Goal: Information Seeking & Learning: Learn about a topic

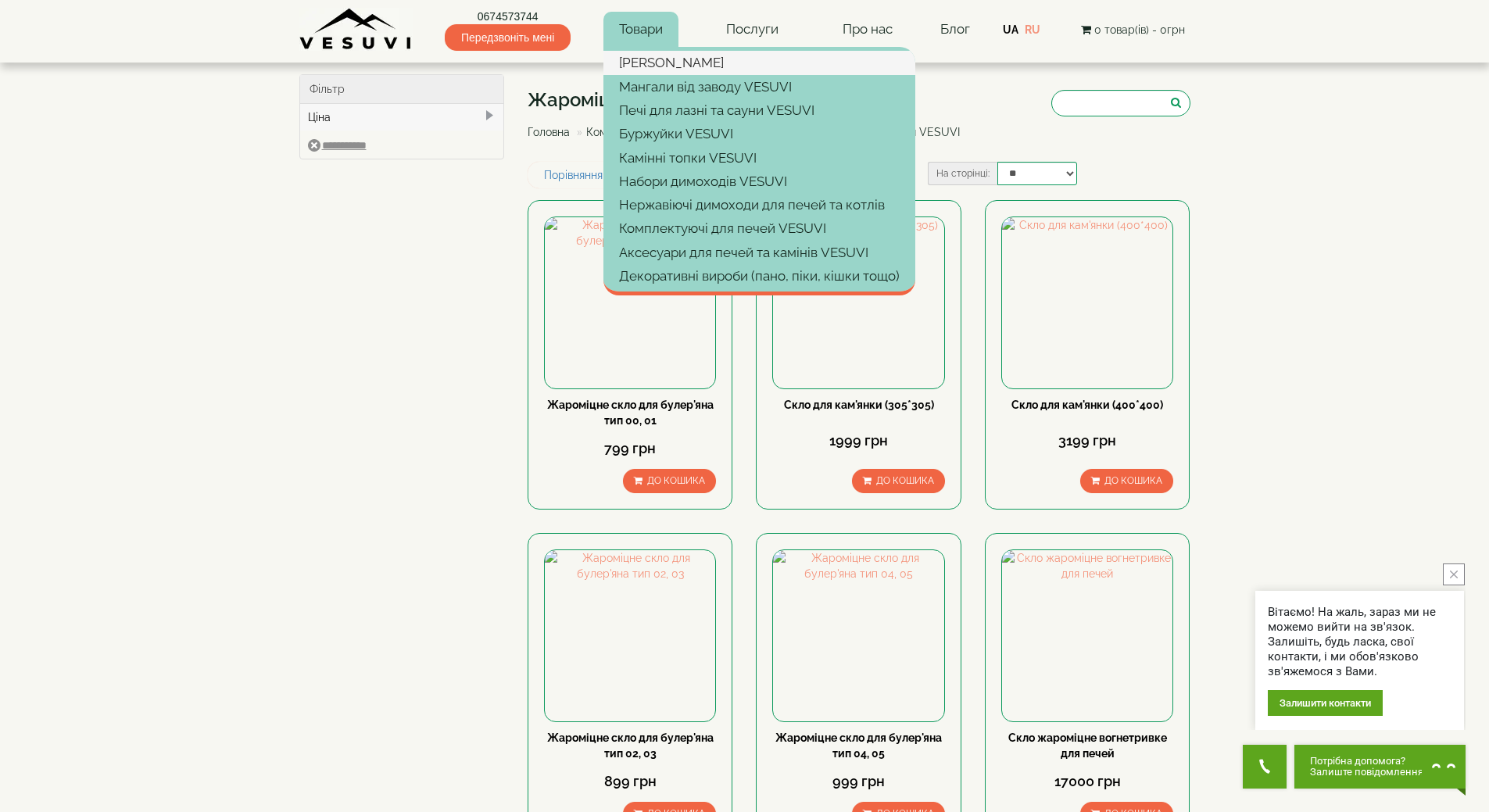
click at [654, 62] on link "[PERSON_NAME]" at bounding box center [759, 62] width 312 height 24
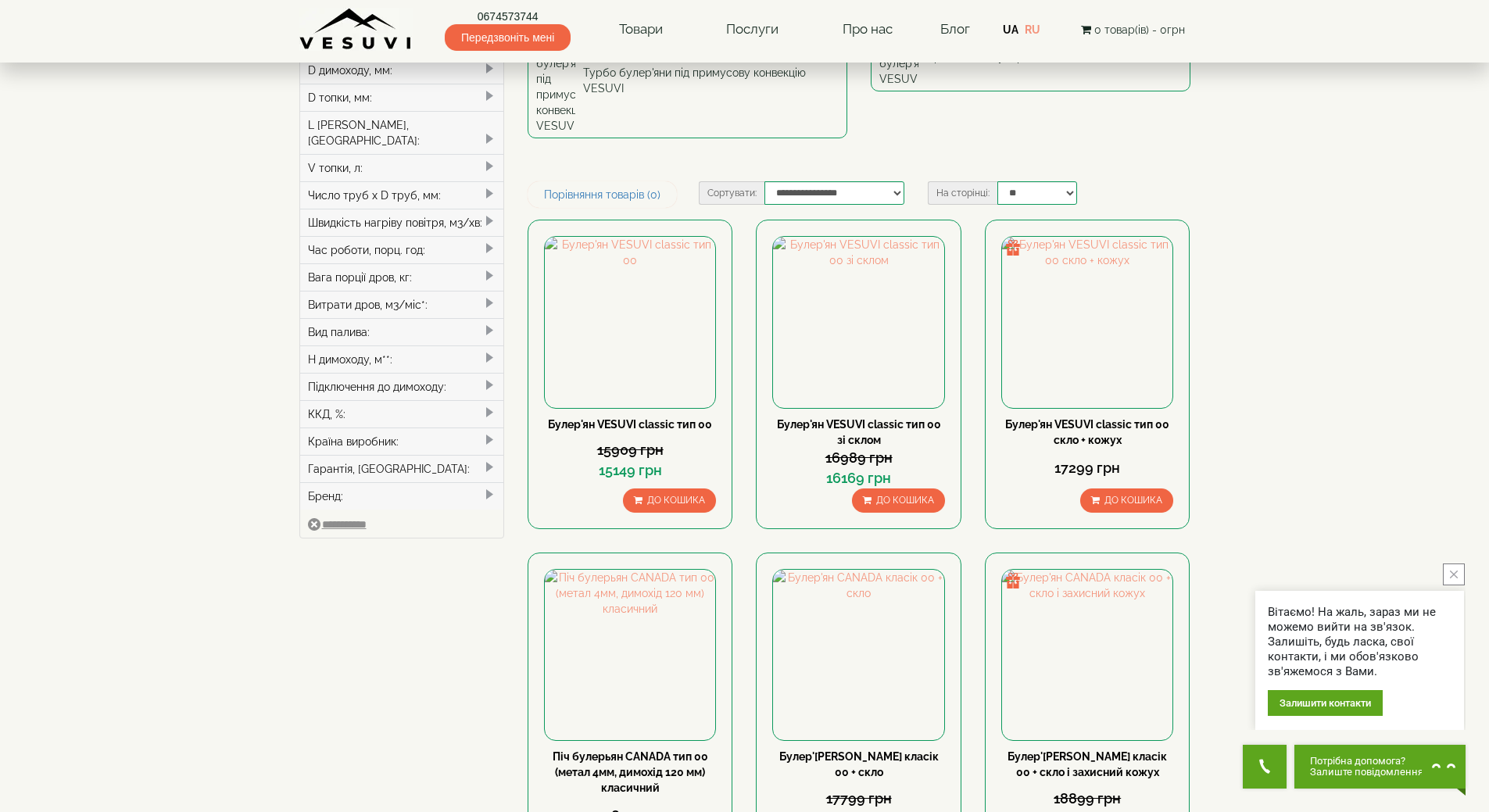
scroll to position [313, 0]
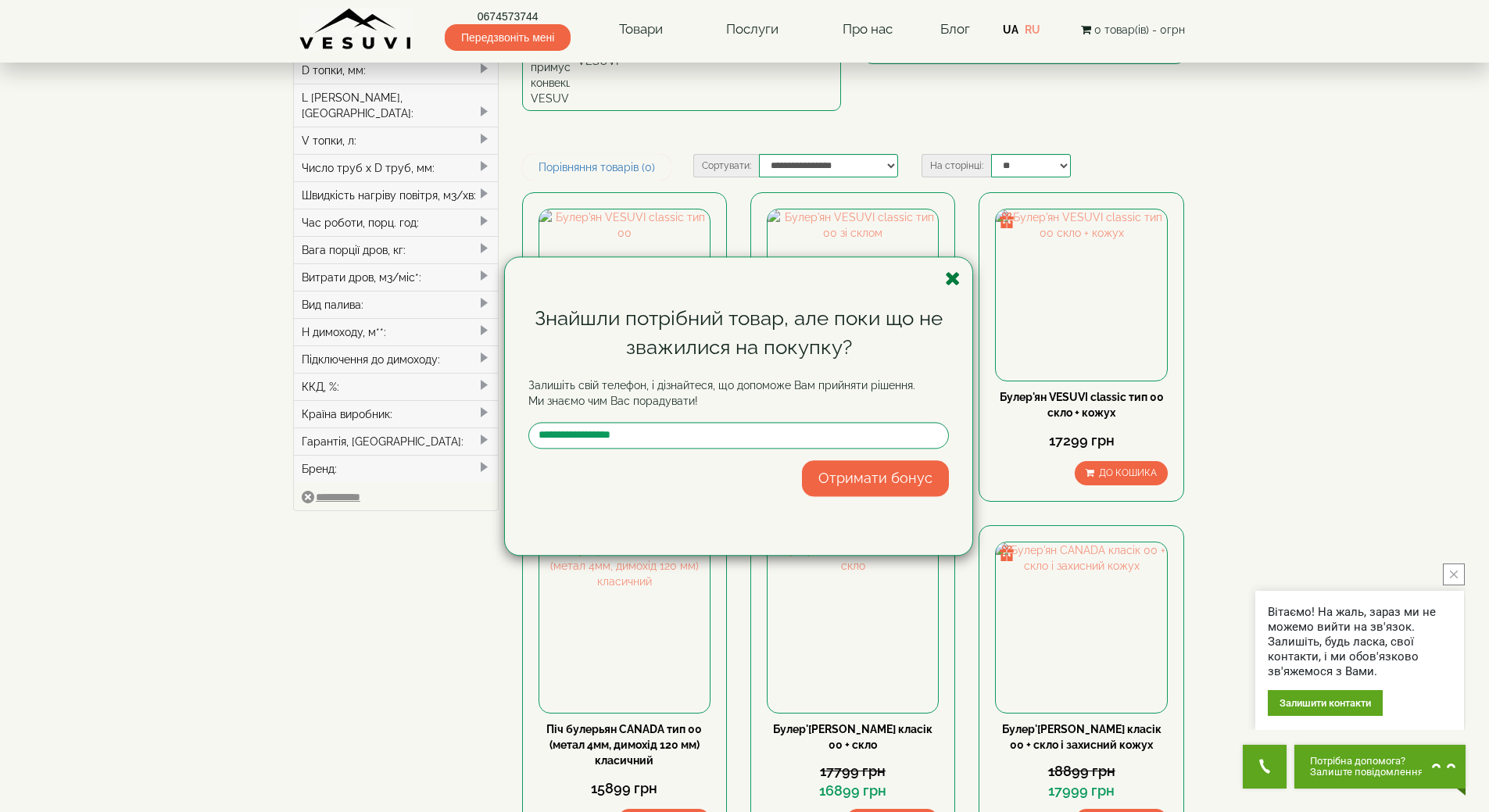
click at [958, 281] on icon "button" at bounding box center [952, 278] width 16 height 19
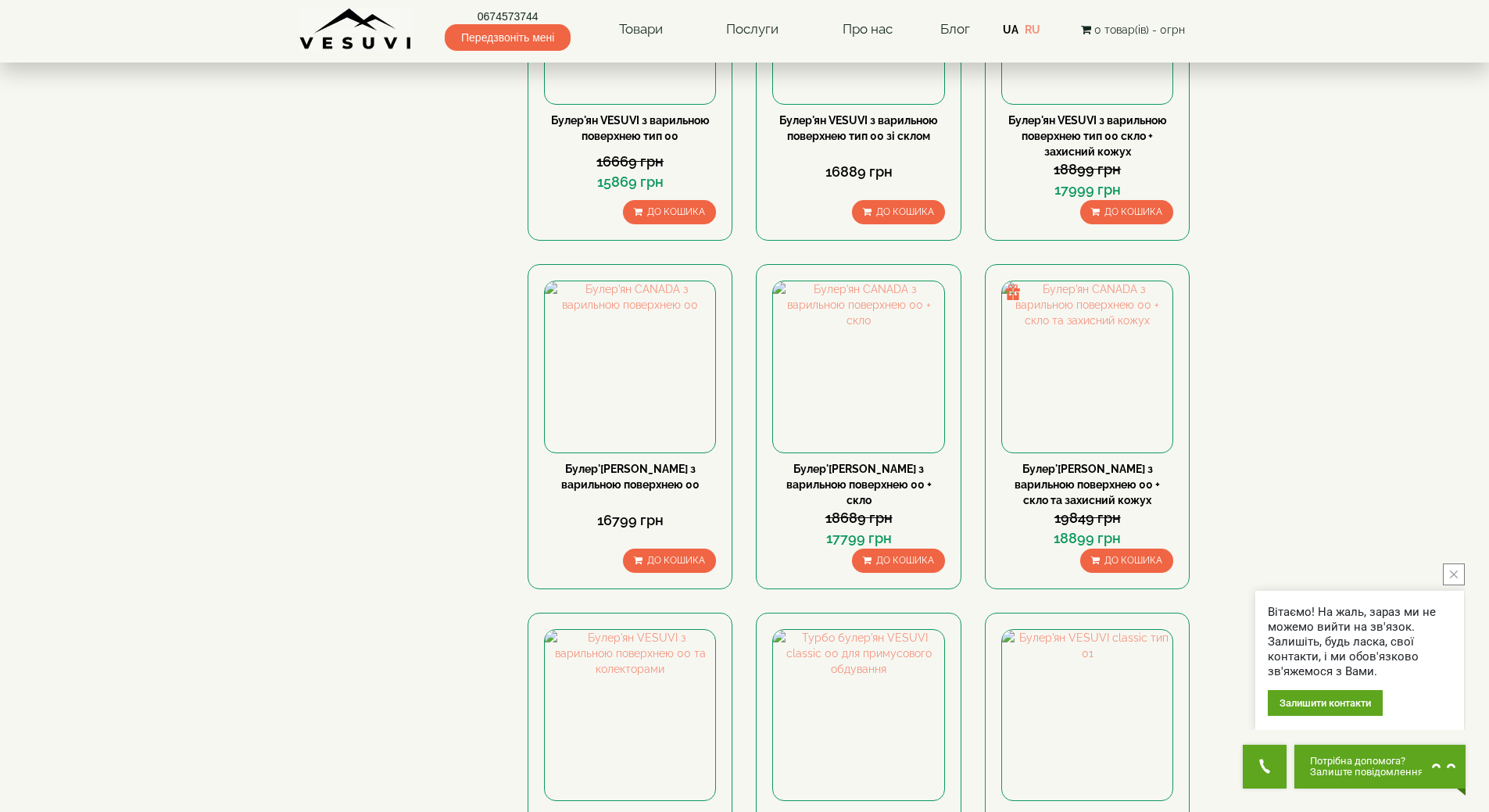
scroll to position [1406, 0]
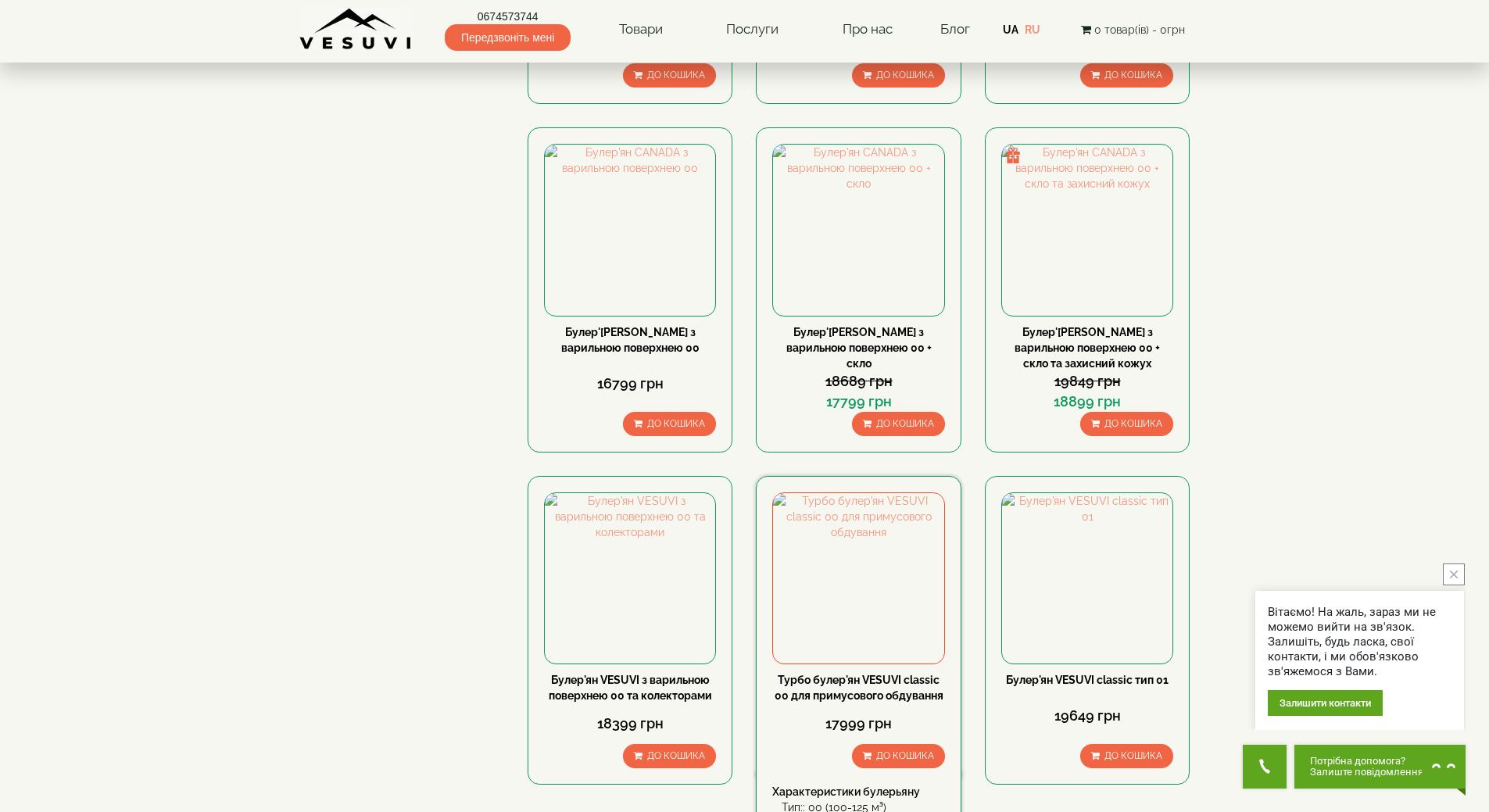
click at [810, 674] on link "Турбо булер'ян VESUVI classic 00 для примусового обдування" at bounding box center [859, 687] width 169 height 28
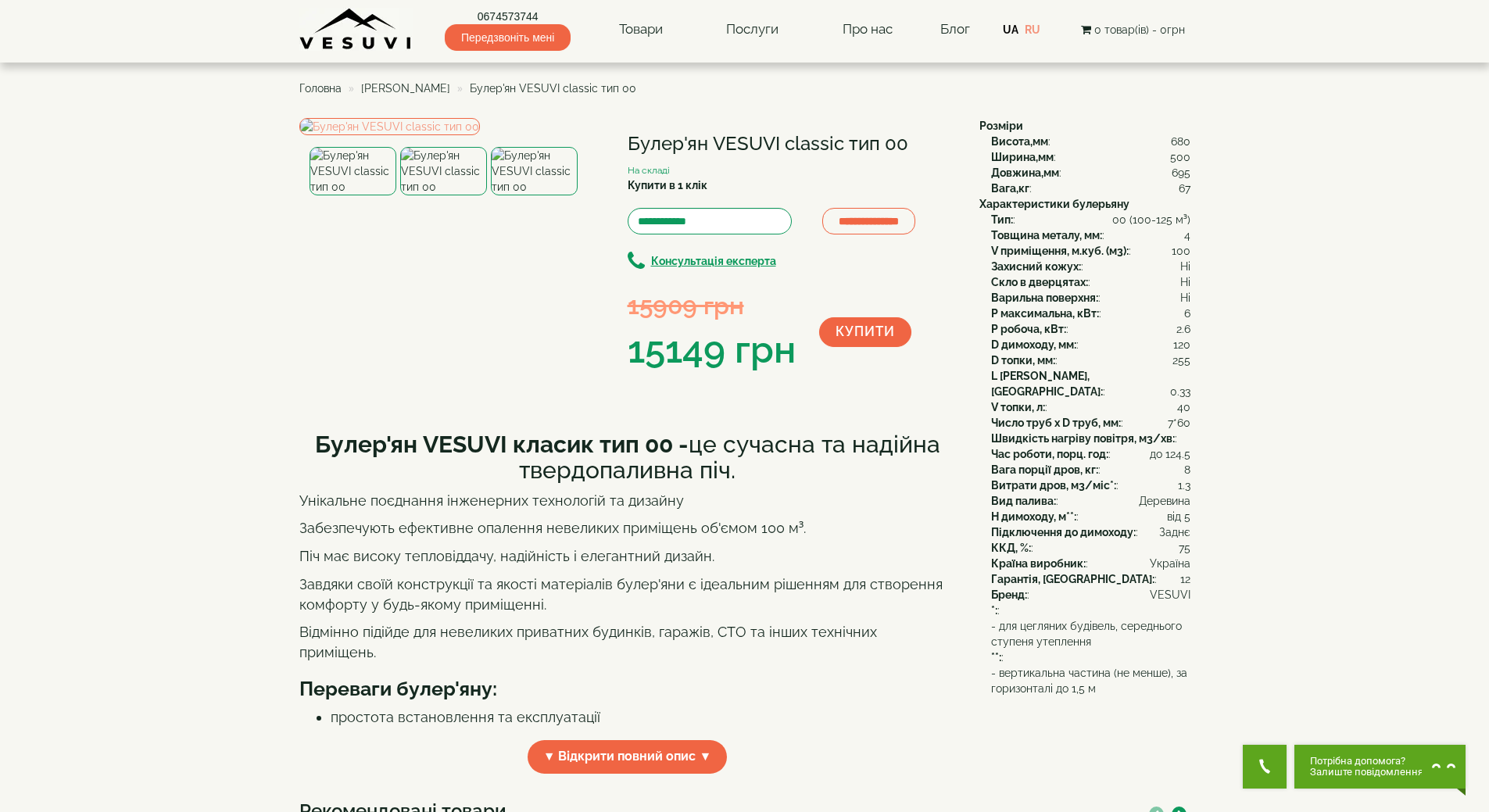
click at [437, 196] on img at bounding box center [443, 170] width 87 height 48
click at [532, 196] on img at bounding box center [534, 170] width 87 height 48
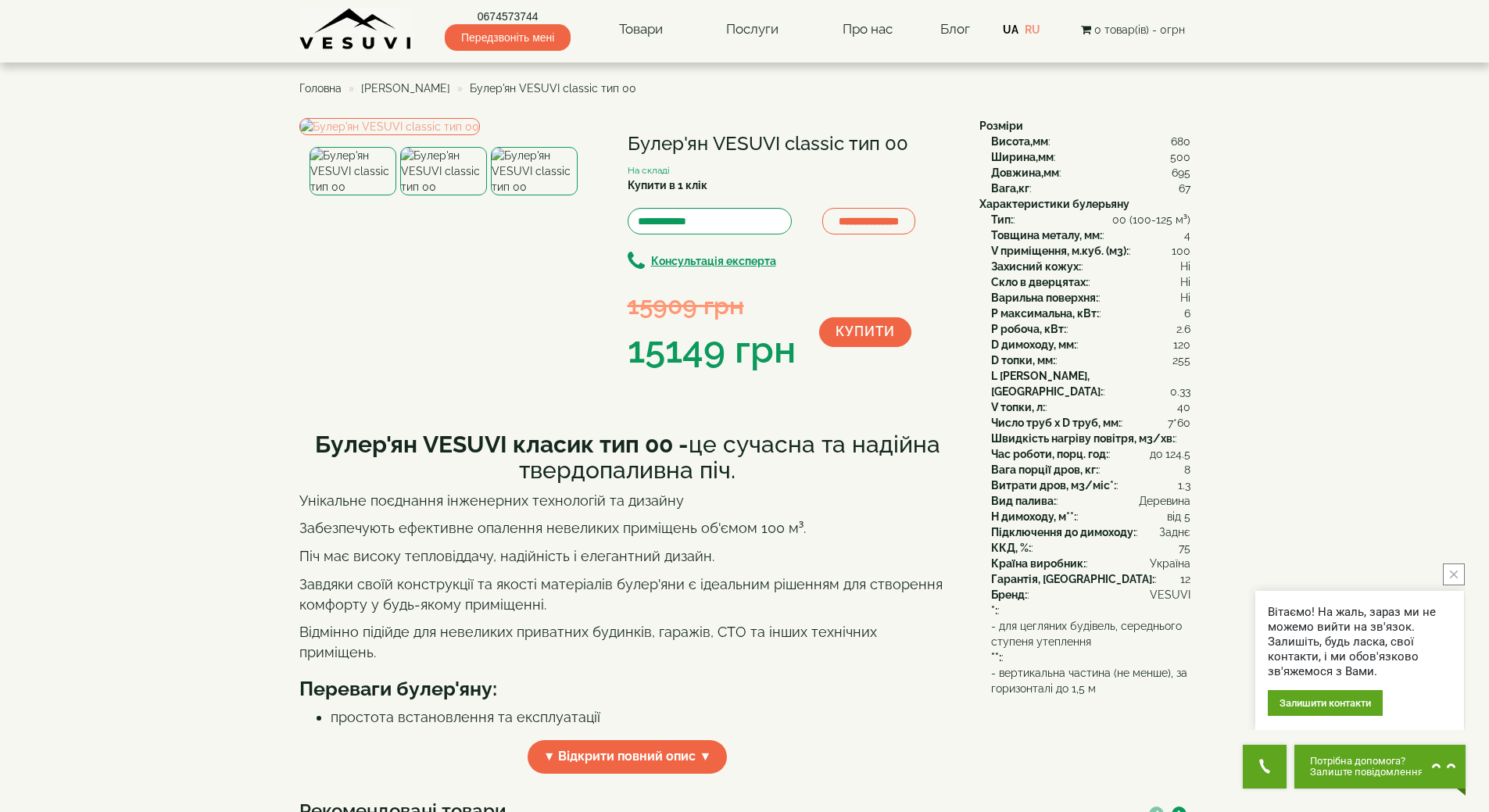
click at [536, 196] on img at bounding box center [534, 170] width 87 height 48
click at [447, 196] on img at bounding box center [443, 170] width 87 height 48
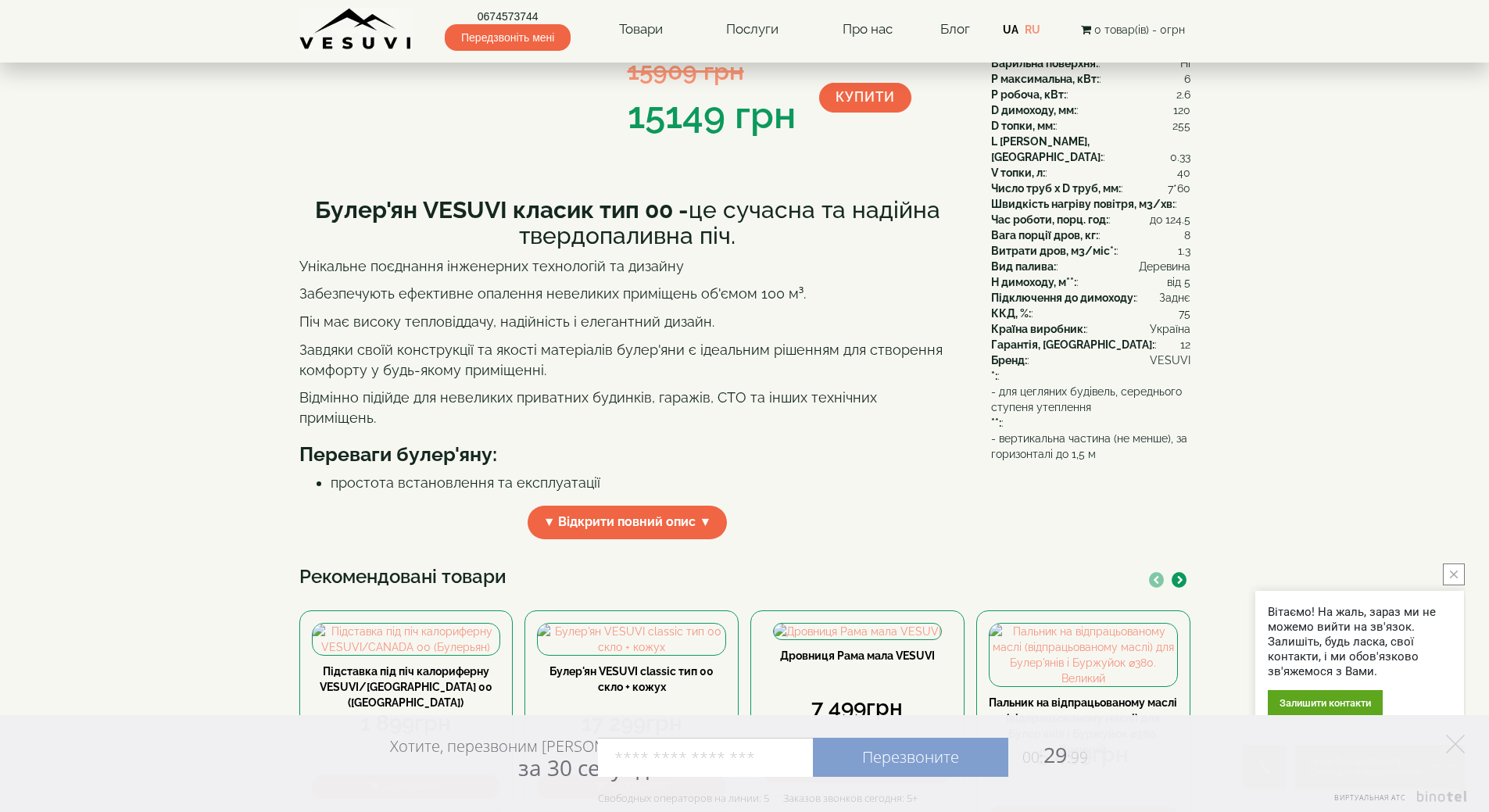
scroll to position [313, 0]
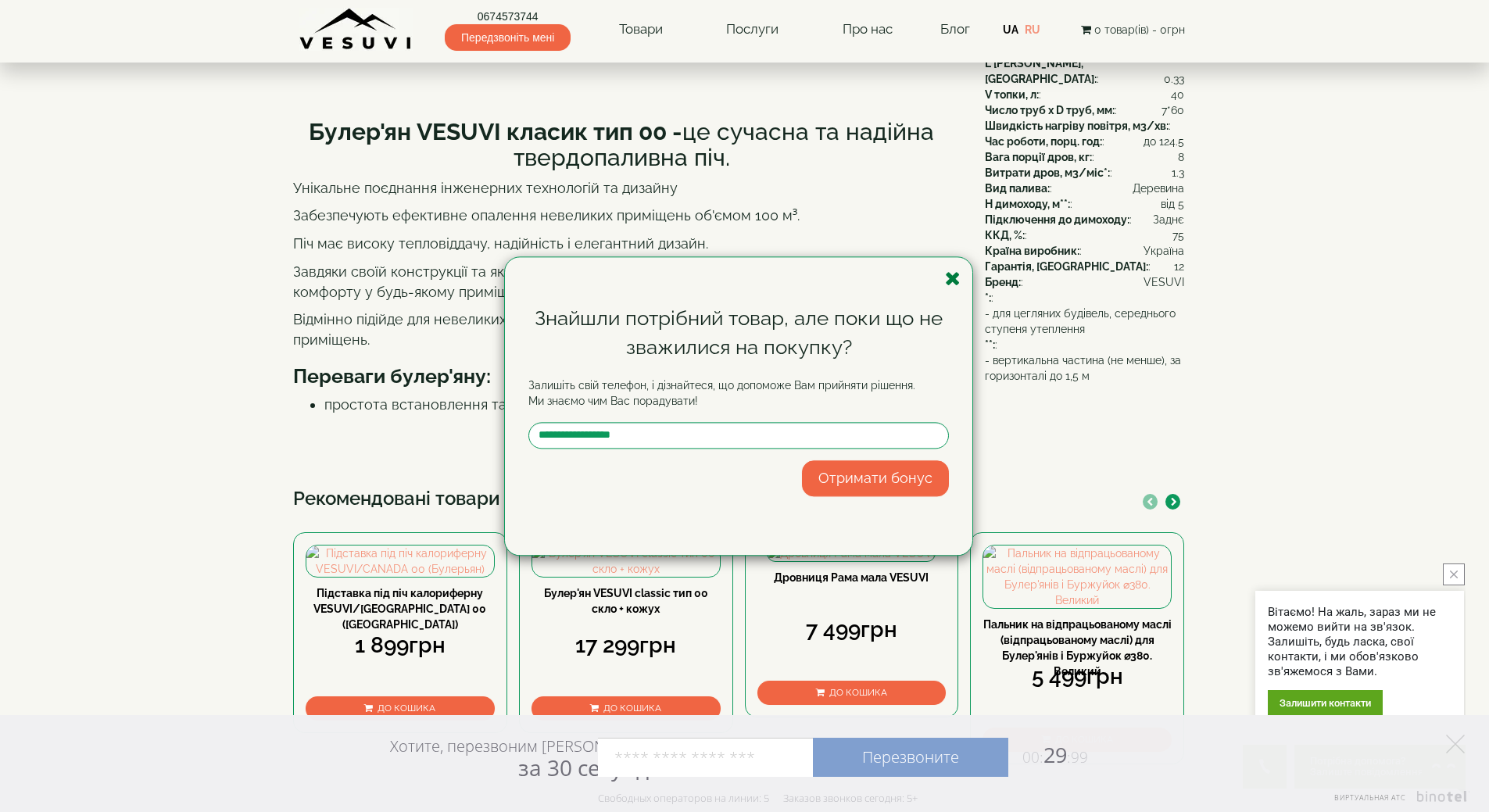
click at [956, 276] on icon "button" at bounding box center [952, 278] width 16 height 19
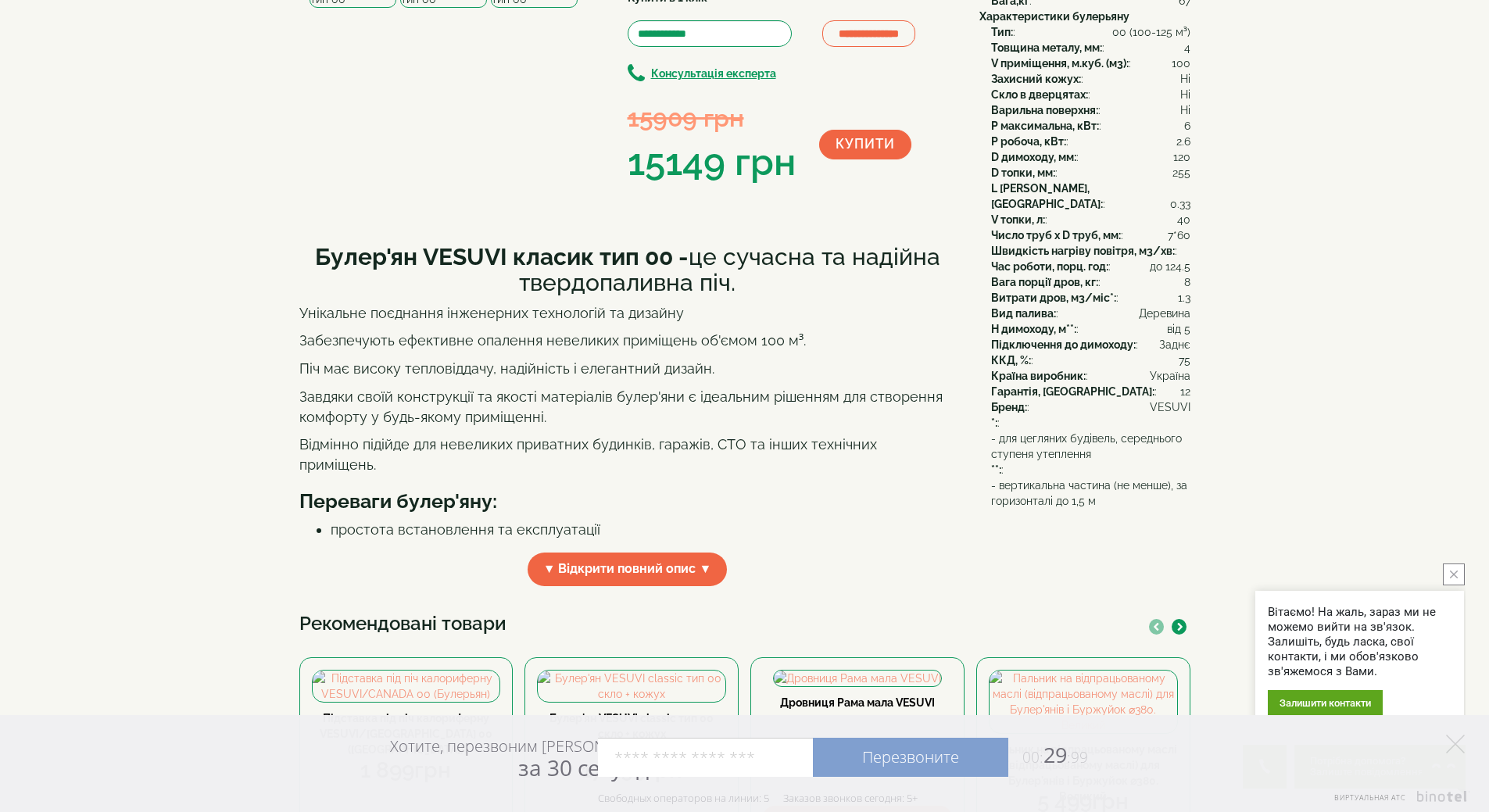
scroll to position [0, 0]
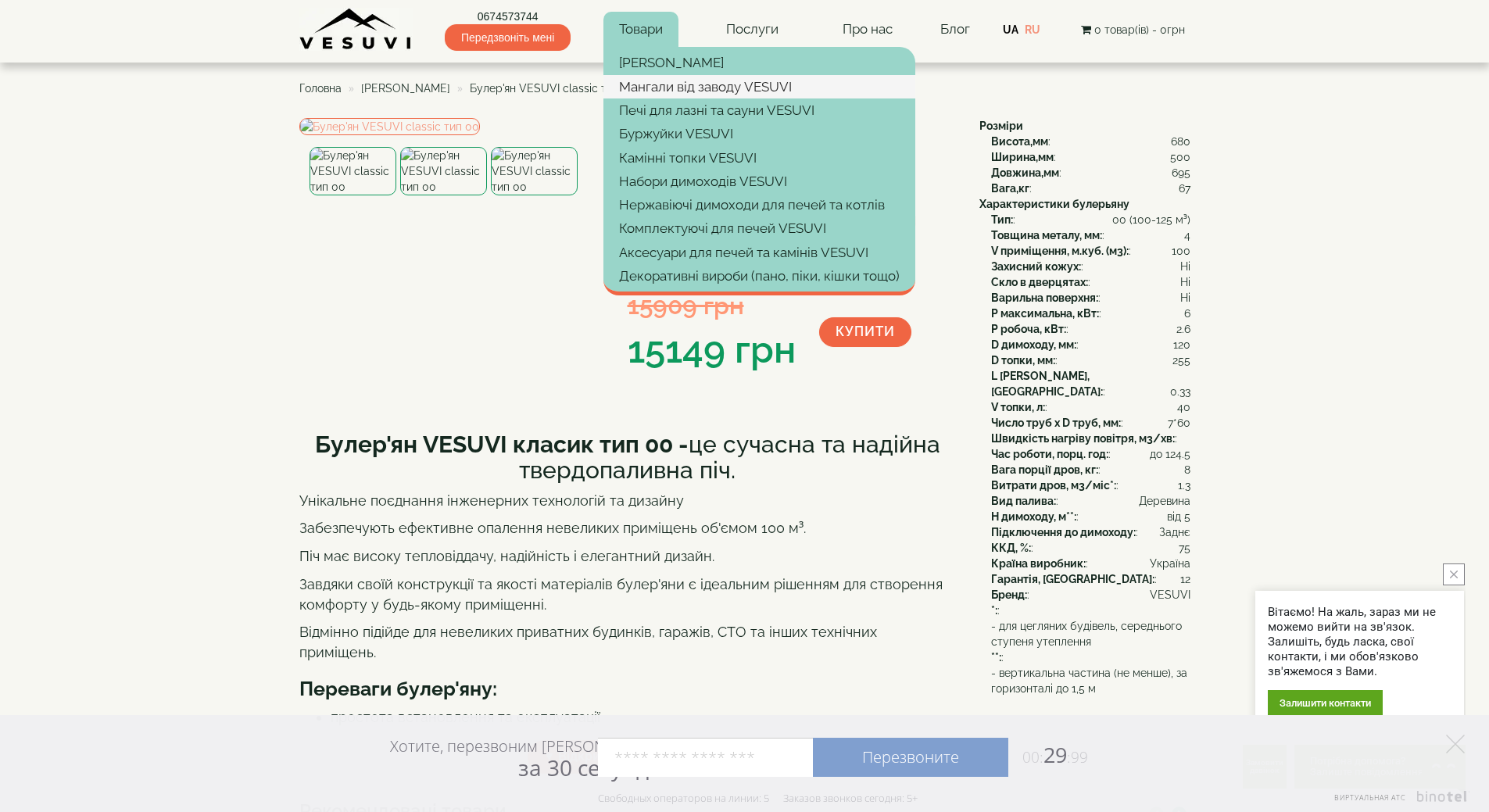
click at [672, 85] on link "Мангали від заводу VESUVI" at bounding box center [759, 87] width 312 height 24
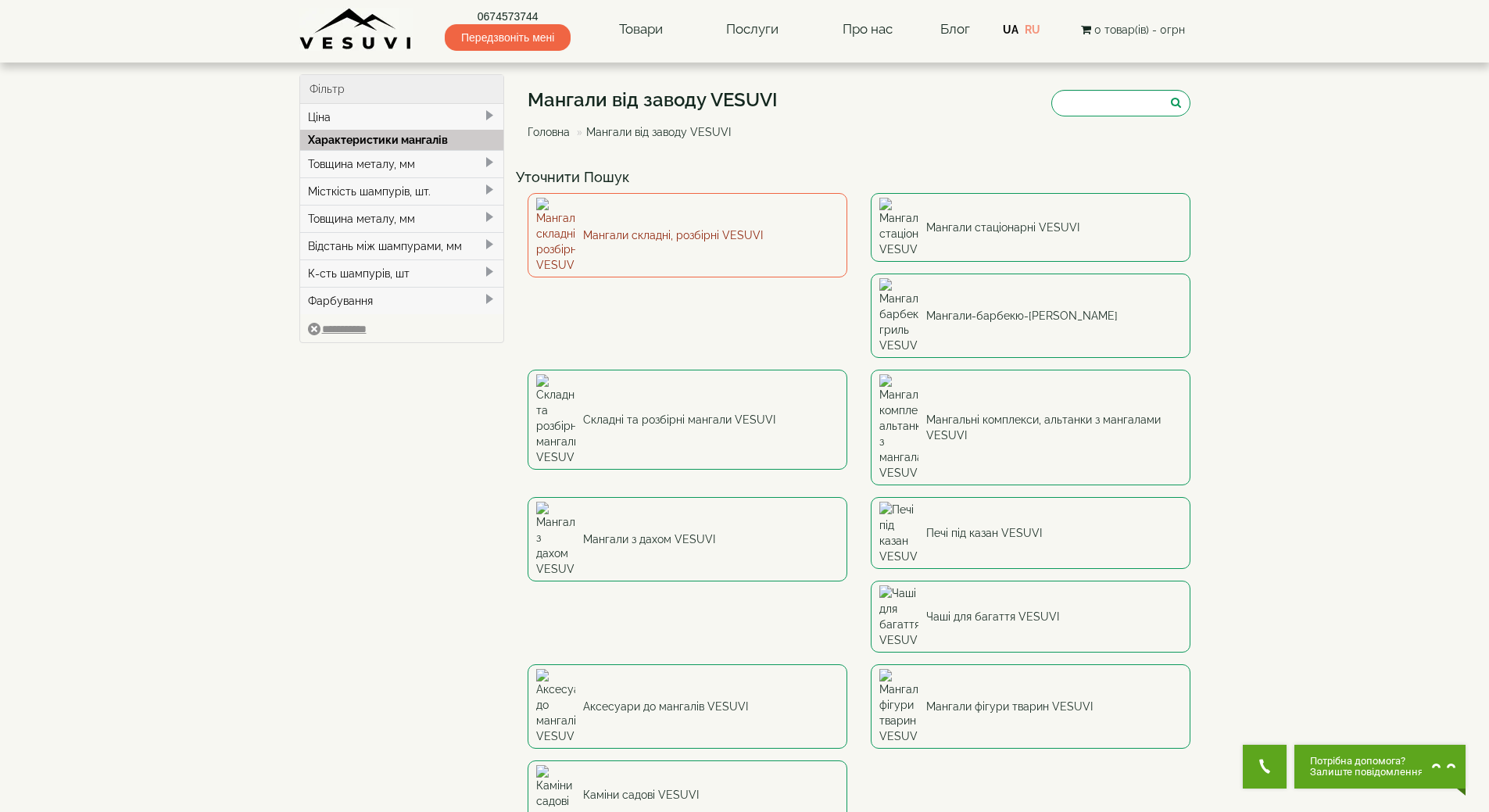
click at [734, 217] on link "Мангали складні, розбірні VESUVI" at bounding box center [687, 235] width 320 height 84
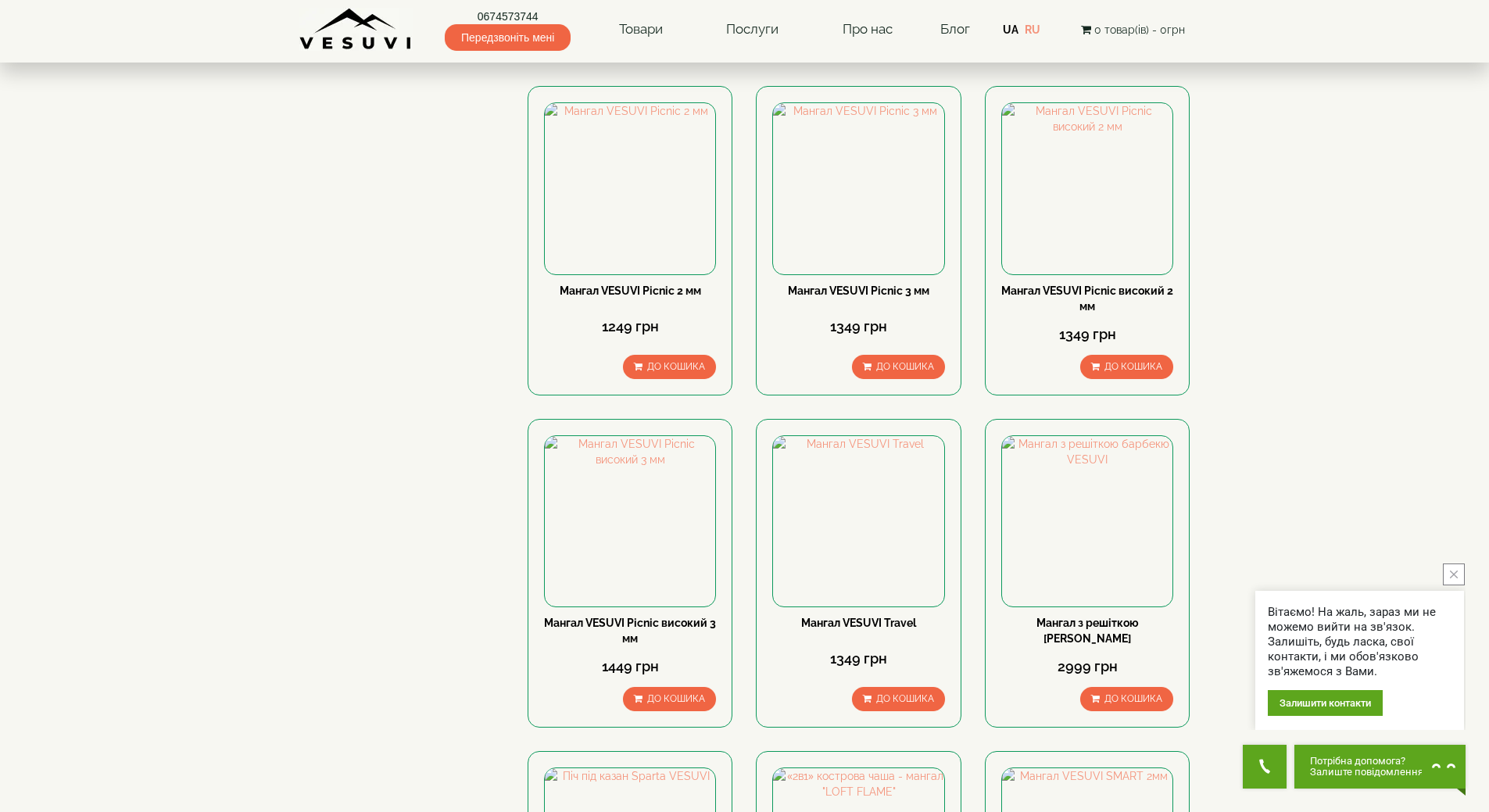
scroll to position [469, 0]
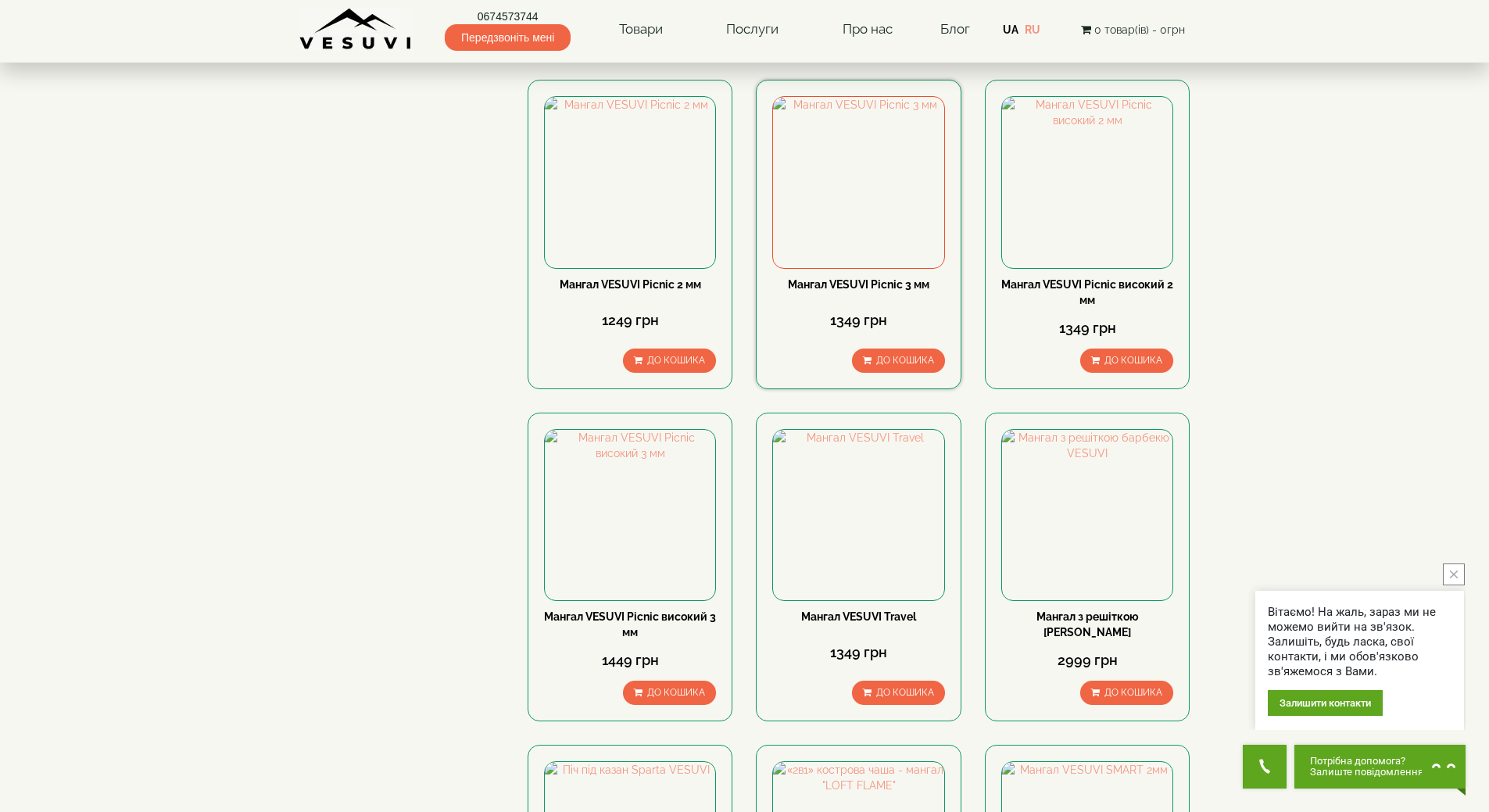
click at [901, 279] on link "Мангал VESUVI Picnic 3 мм" at bounding box center [859, 284] width 142 height 13
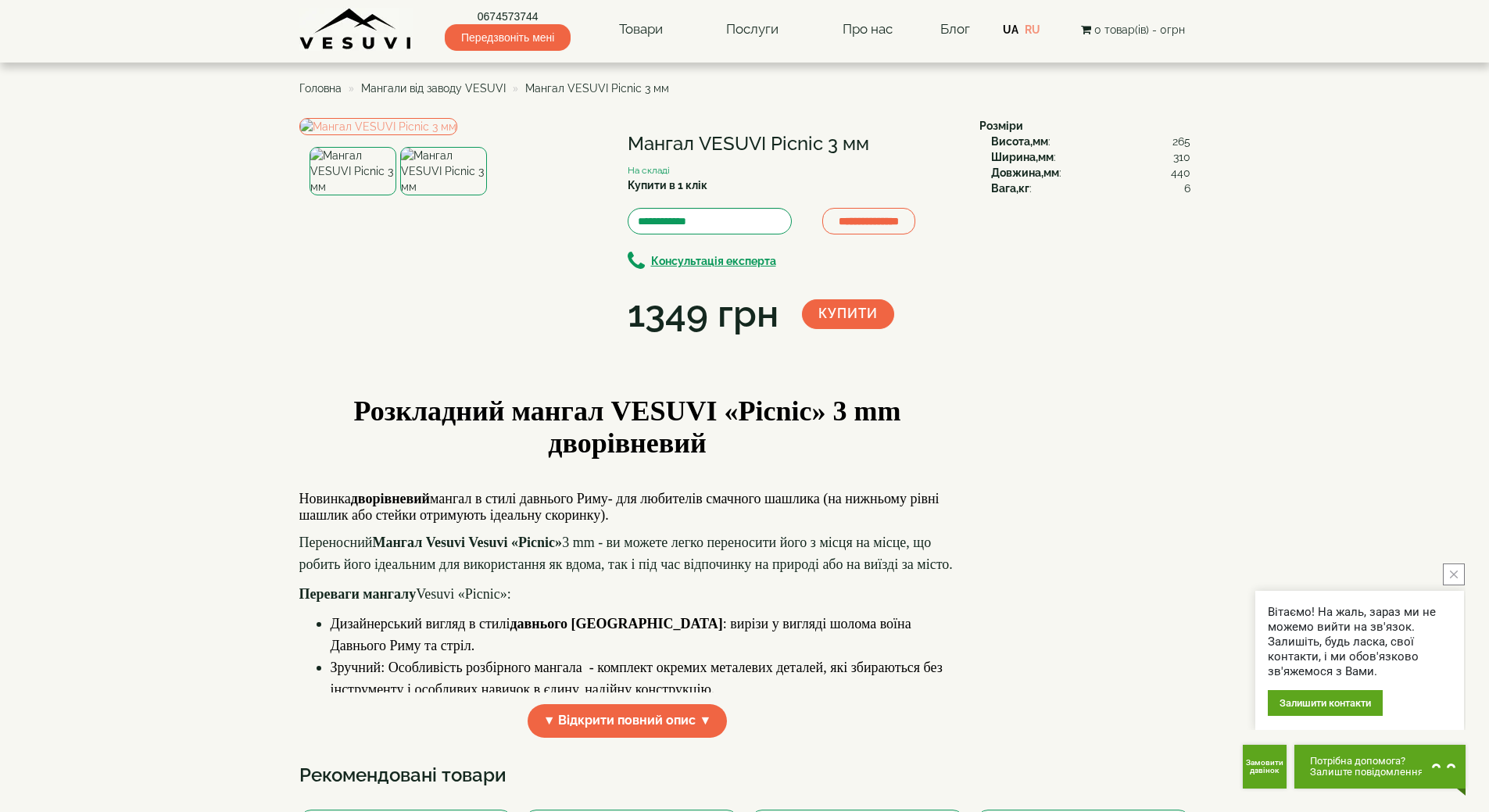
click at [352, 196] on img at bounding box center [353, 170] width 87 height 48
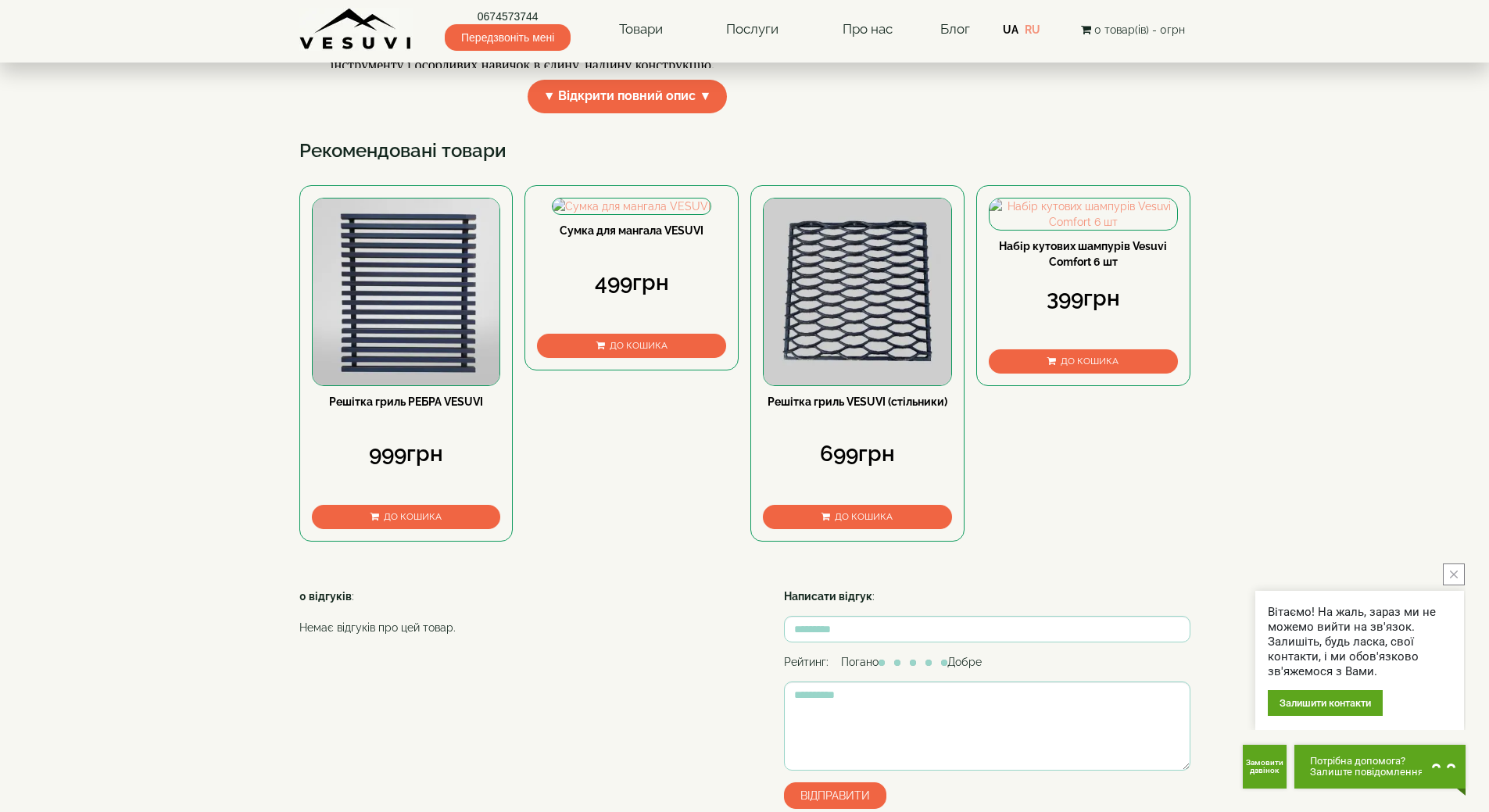
scroll to position [625, 0]
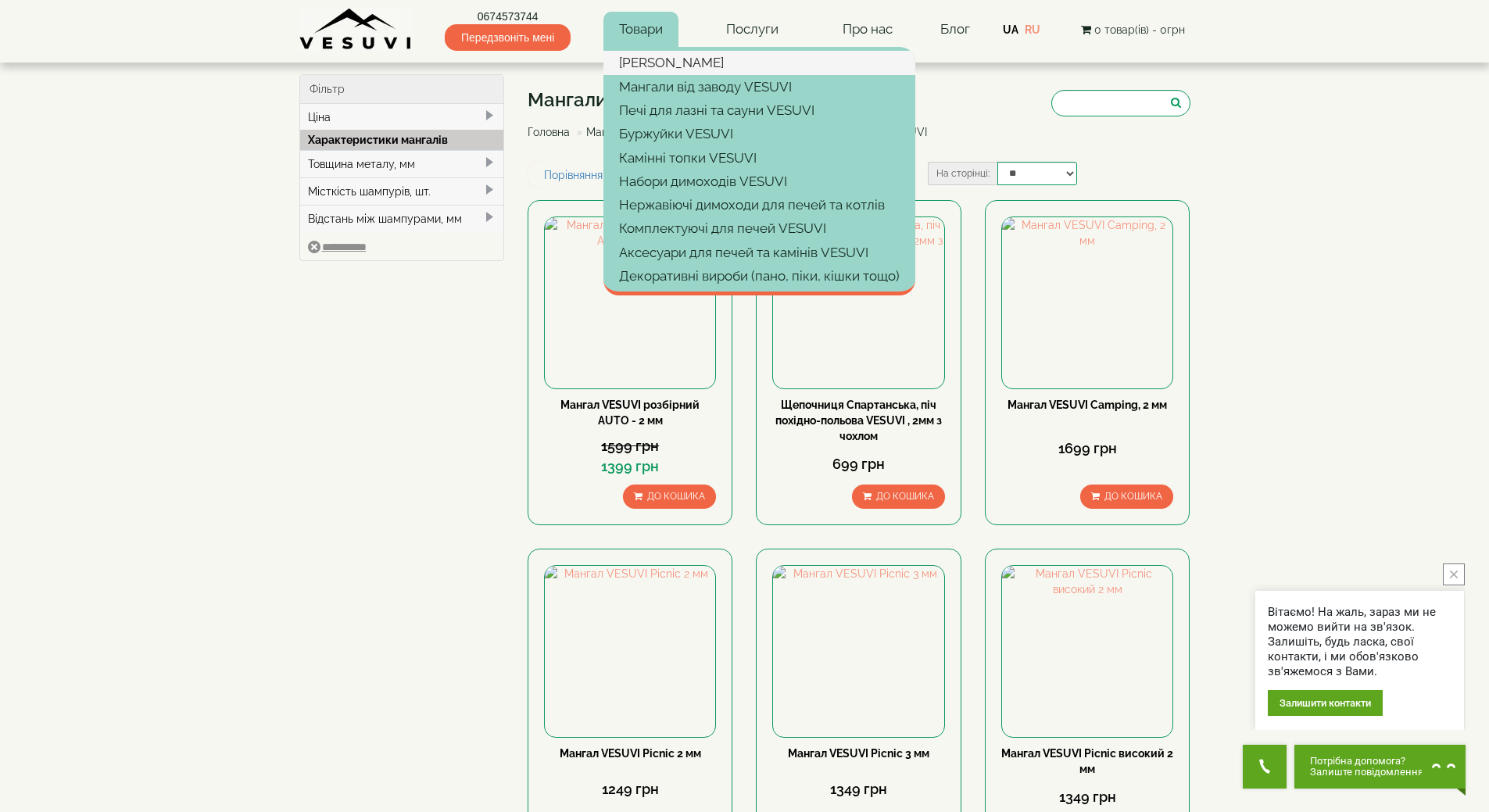
click at [634, 53] on link "[PERSON_NAME]" at bounding box center [759, 62] width 312 height 24
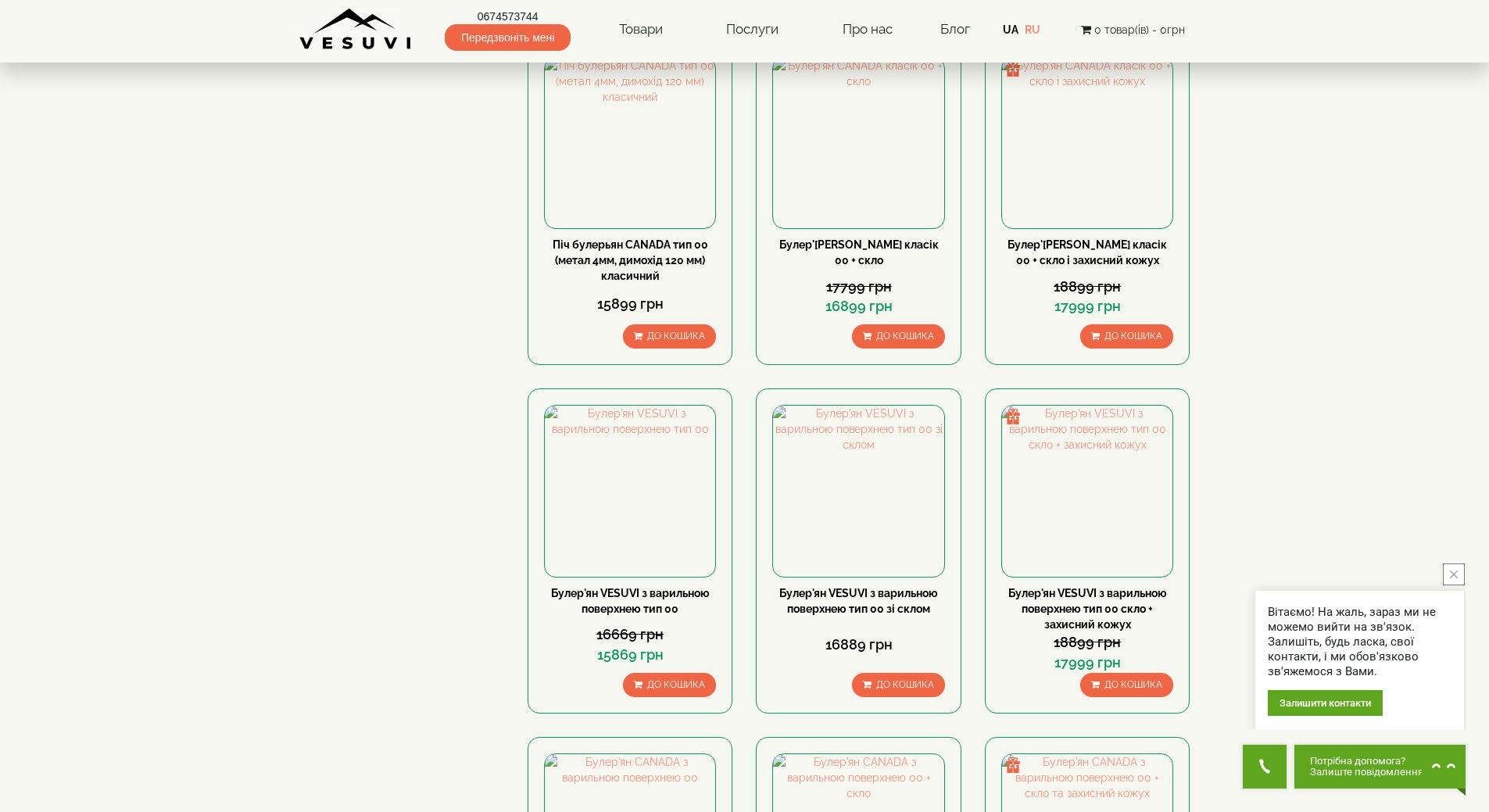
scroll to position [1015, 0]
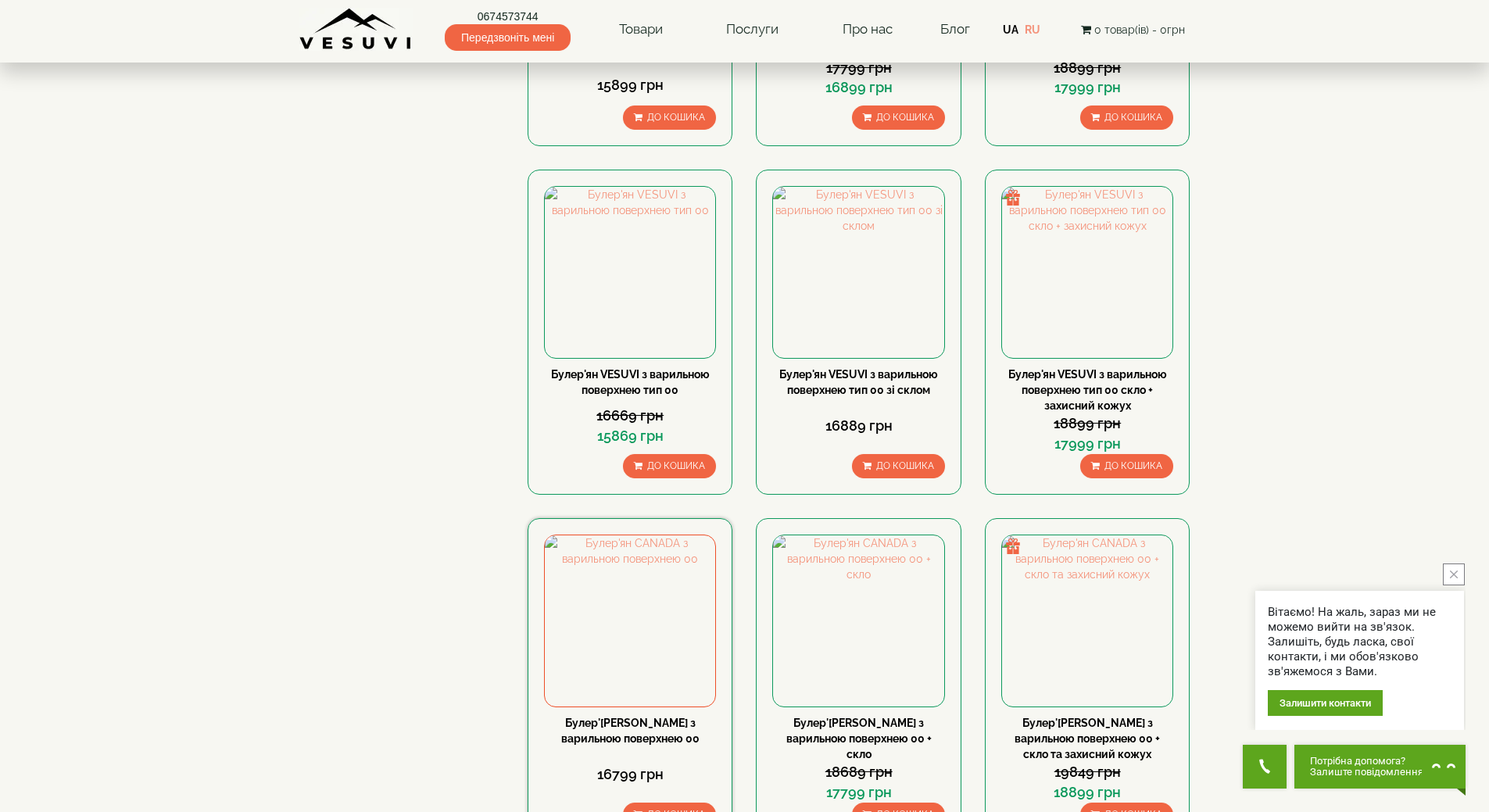
click at [666, 716] on link "Булер'[PERSON_NAME] з варильною поверхнею 00" at bounding box center [630, 729] width 138 height 28
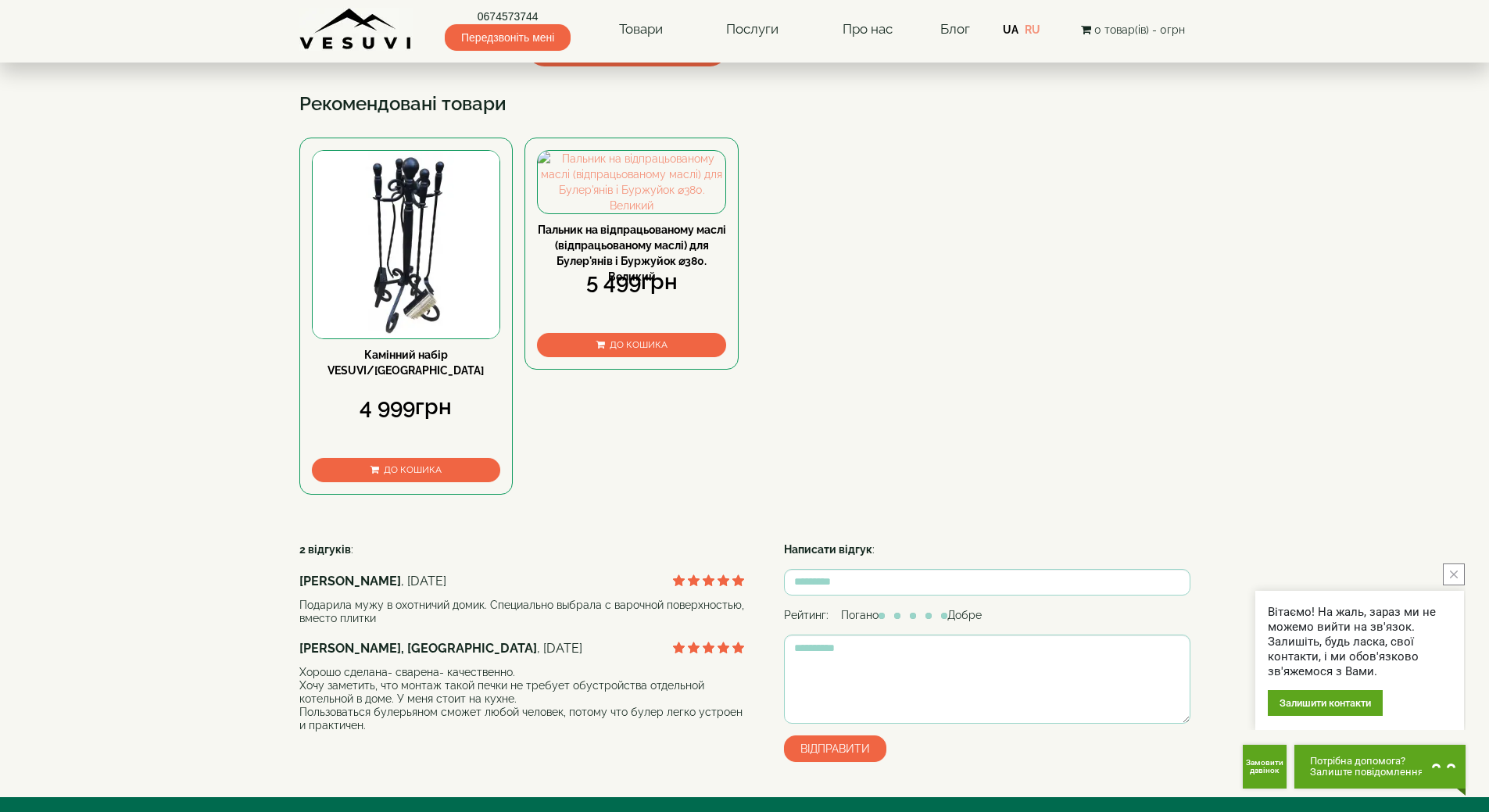
scroll to position [703, 0]
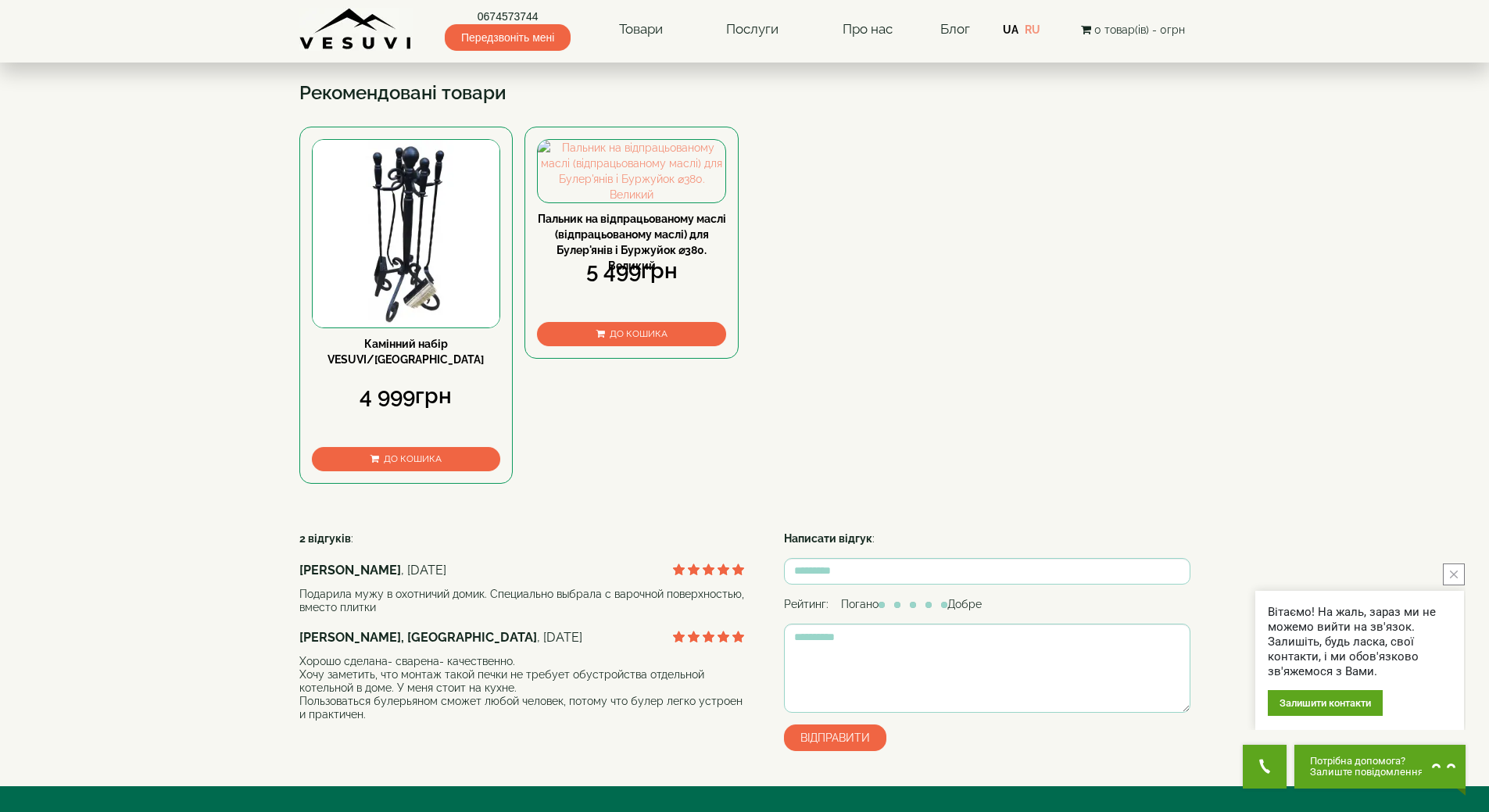
click at [631, 272] on link "Пальник на відпрацьованому маслі (відпрацьованому маслі) для Булер'янів і Буржу…" at bounding box center [631, 242] width 188 height 59
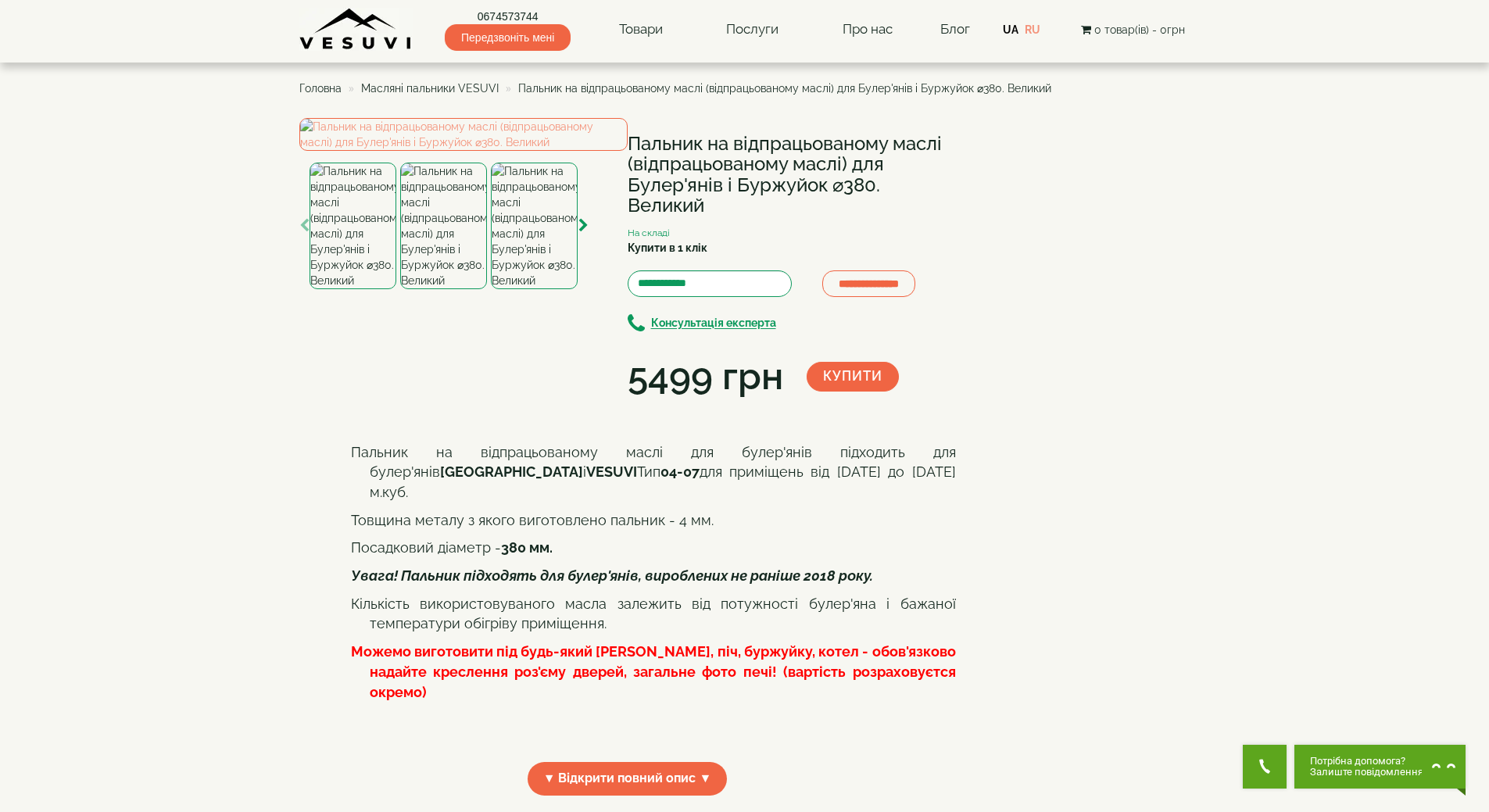
click at [440, 289] on img at bounding box center [443, 226] width 87 height 126
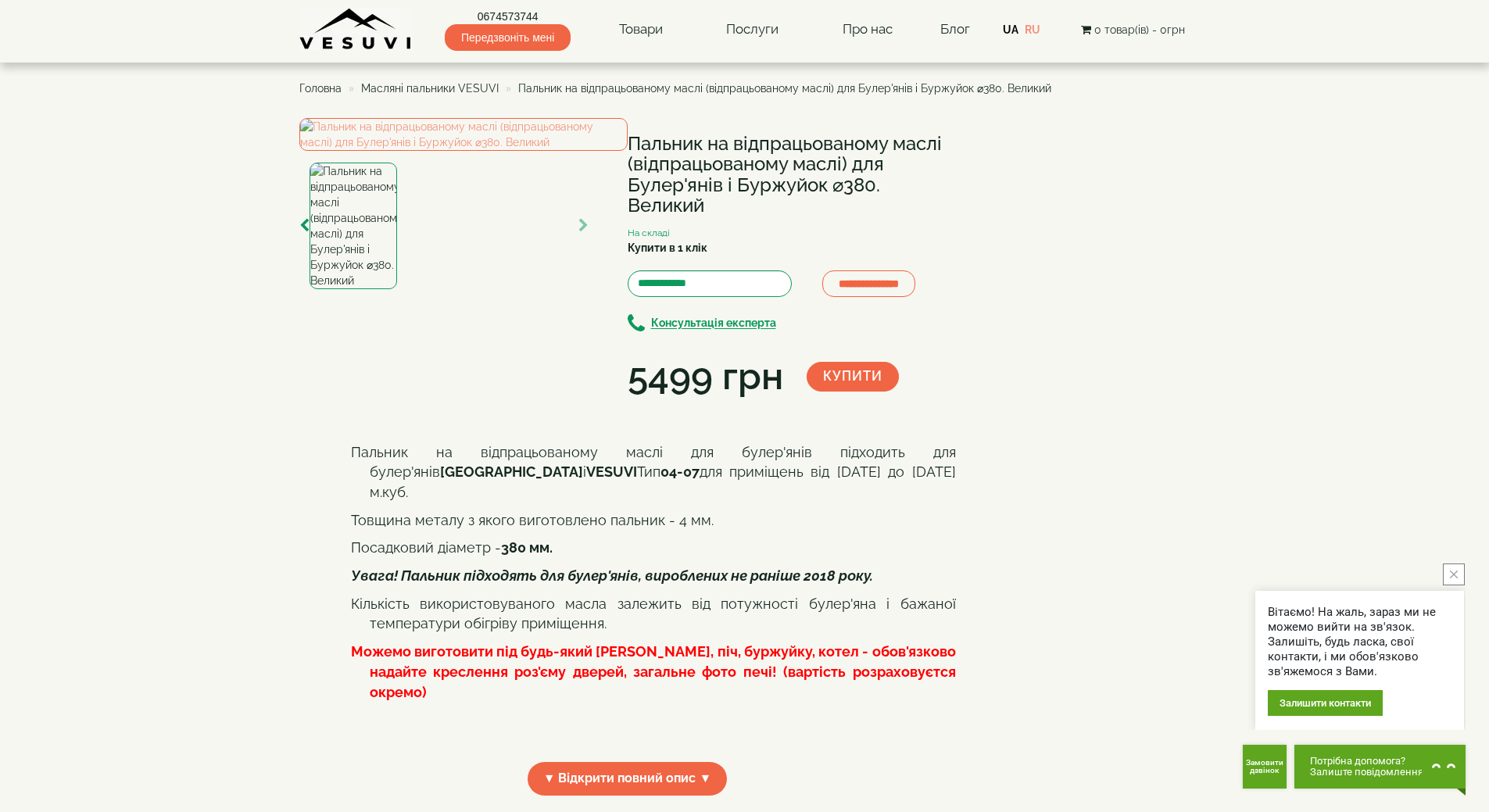
drag, startPoint x: 0, startPoint y: 396, endPoint x: 9, endPoint y: 202, distance: 194.2
click at [9, 202] on body "Магазин Булер'яни VESUVI Мангали від заводу VESUVI Печі для лазні та сауни VESU…" at bounding box center [744, 827] width 1489 height 1654
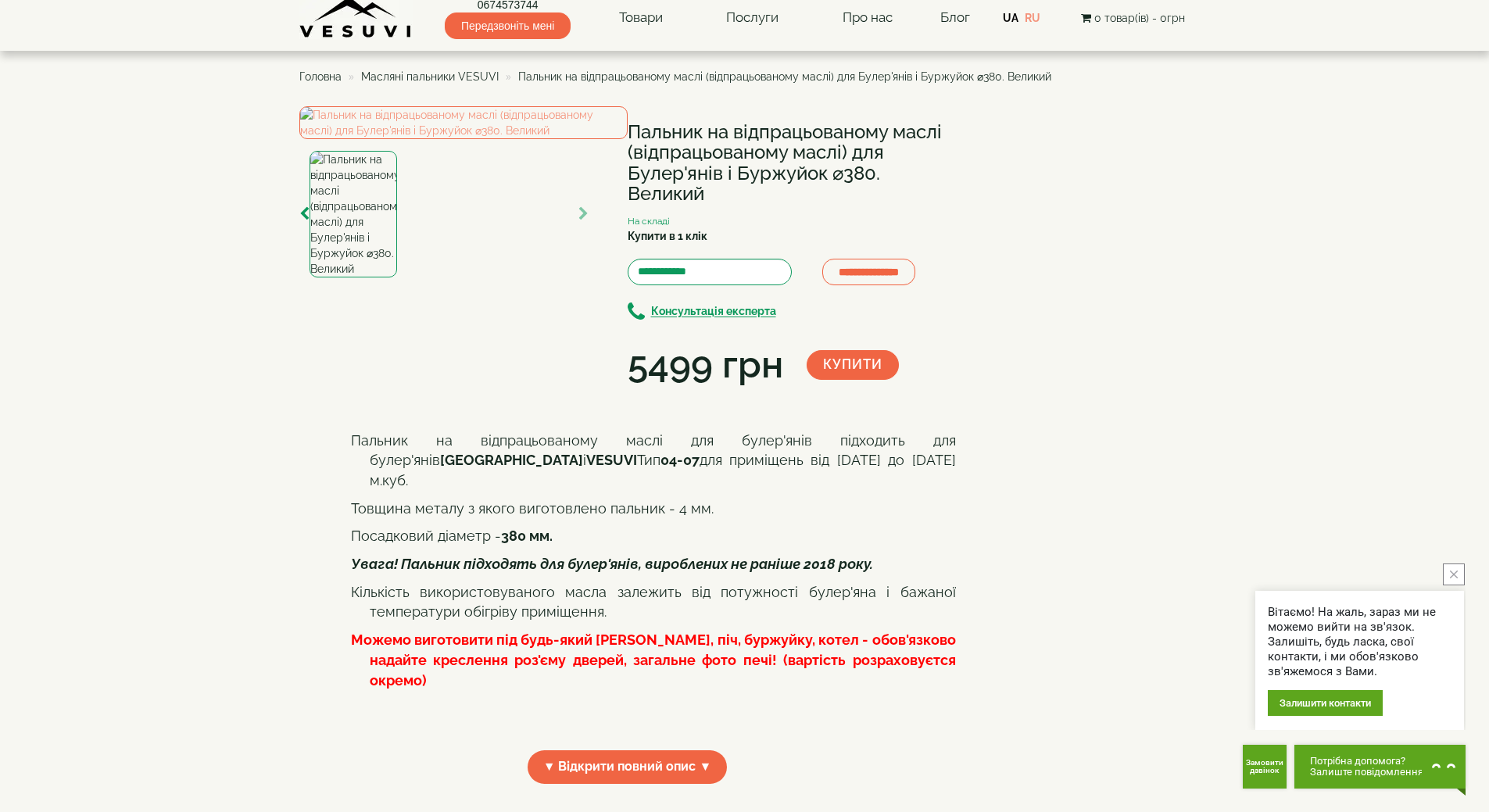
scroll to position [390, 0]
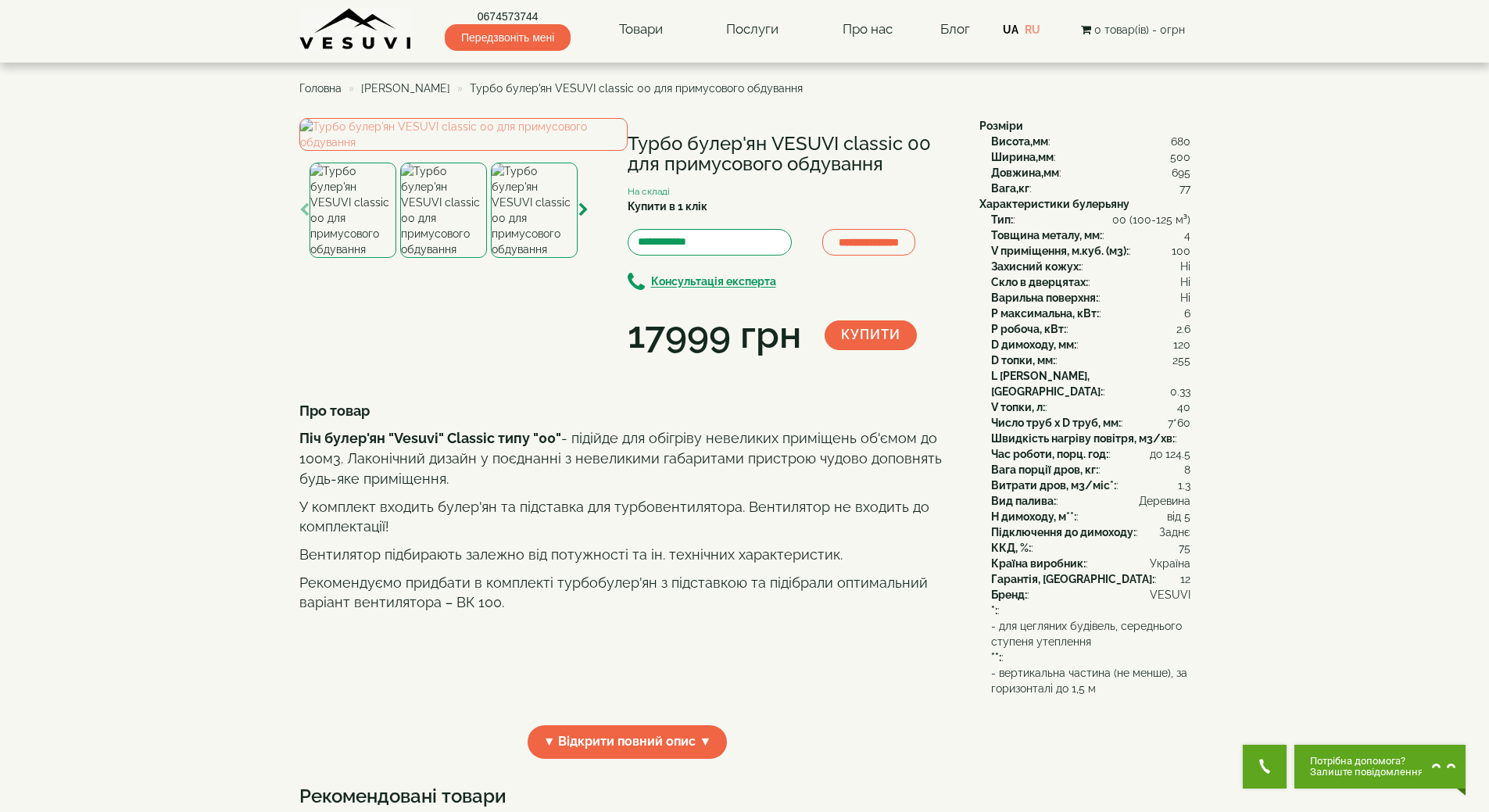
click at [451, 258] on img at bounding box center [443, 210] width 87 height 95
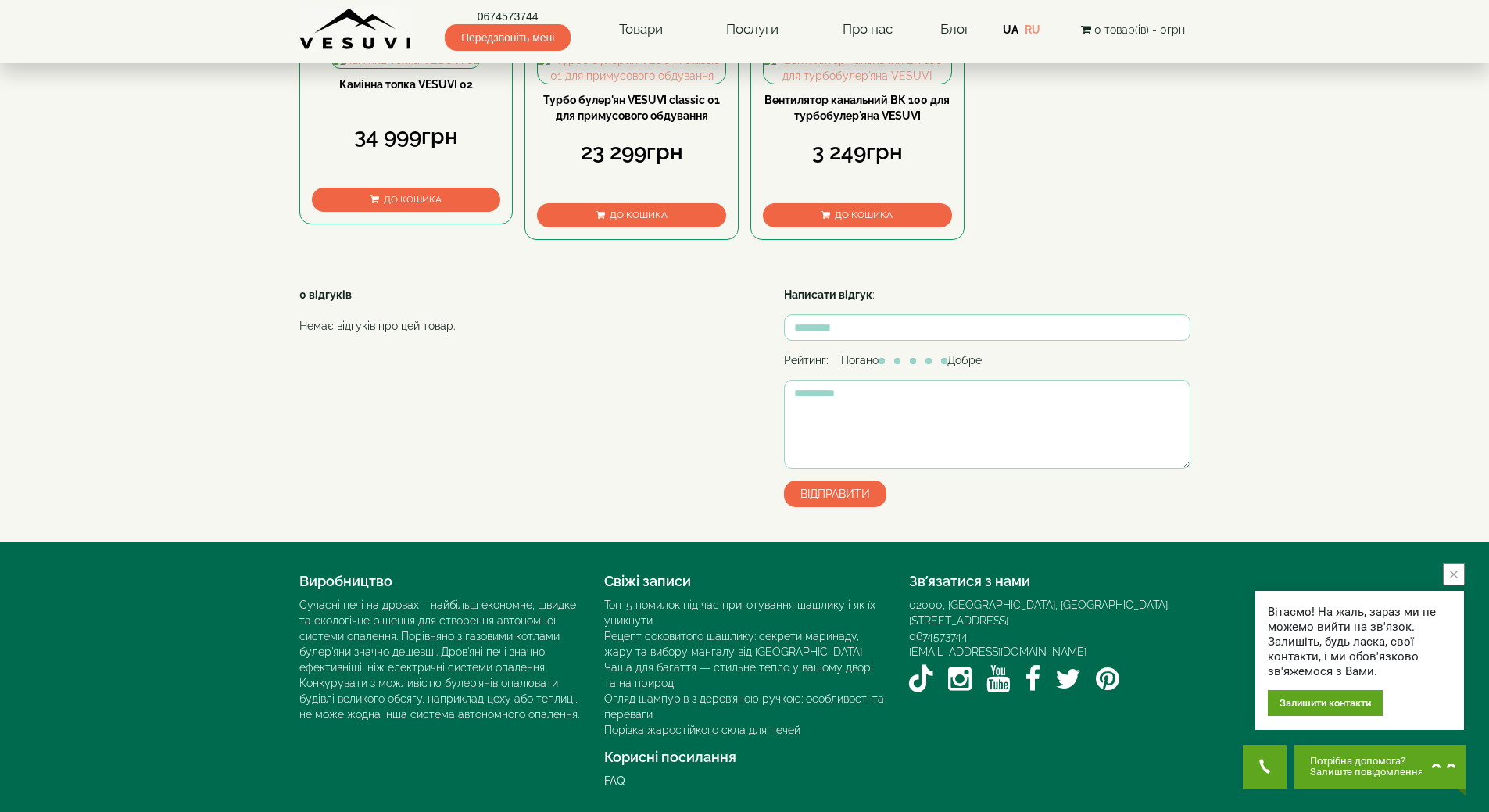
scroll to position [1089, 0]
